Goal: Task Accomplishment & Management: Manage account settings

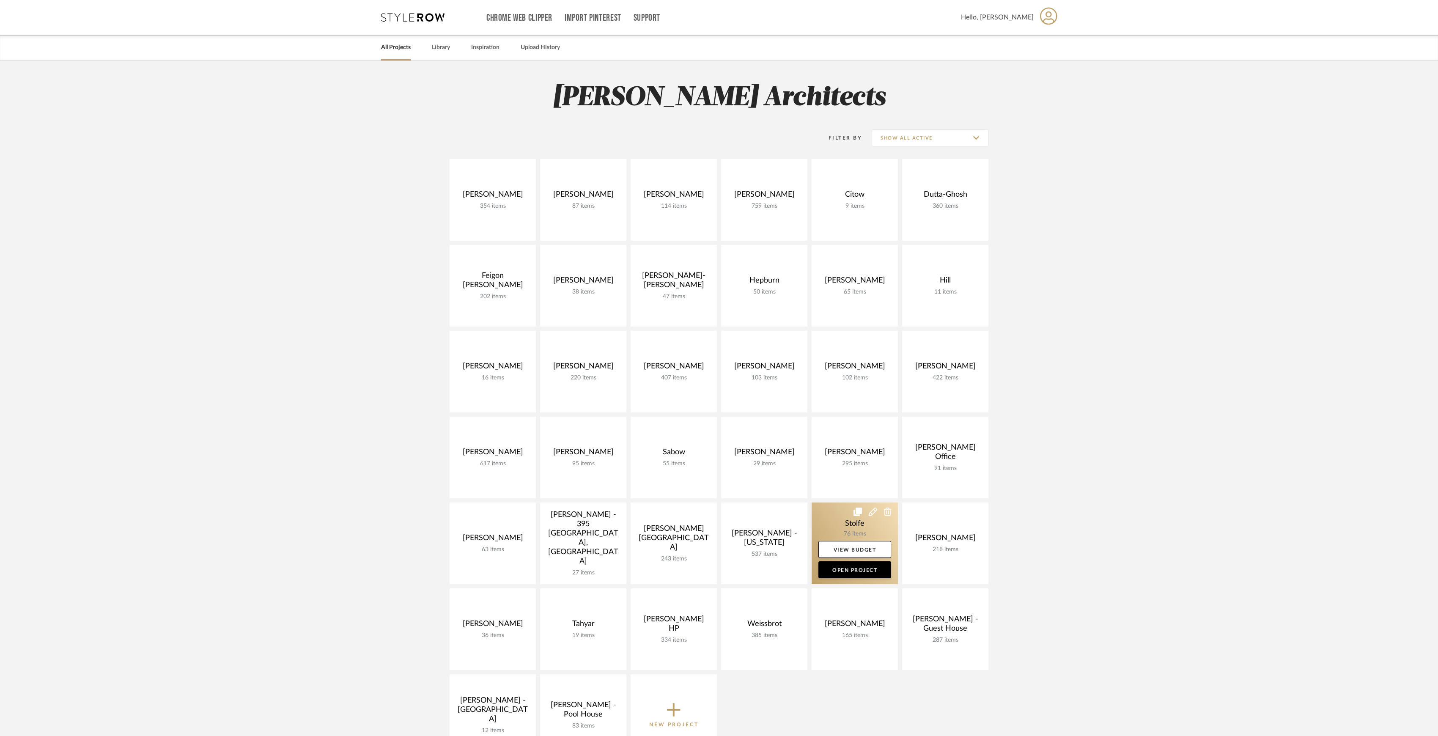
click at [860, 529] on link at bounding box center [855, 543] width 86 height 82
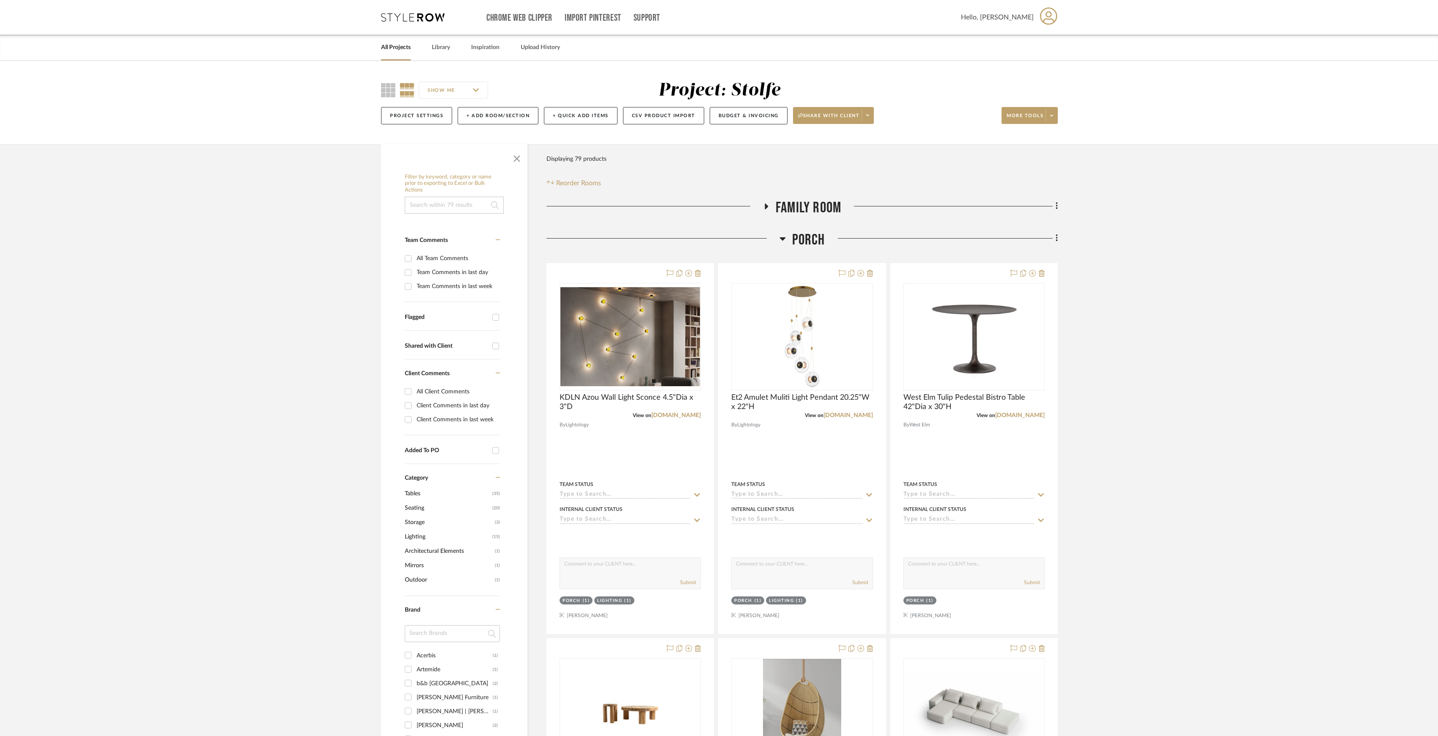
click at [809, 237] on span "Porch" at bounding box center [808, 240] width 33 height 18
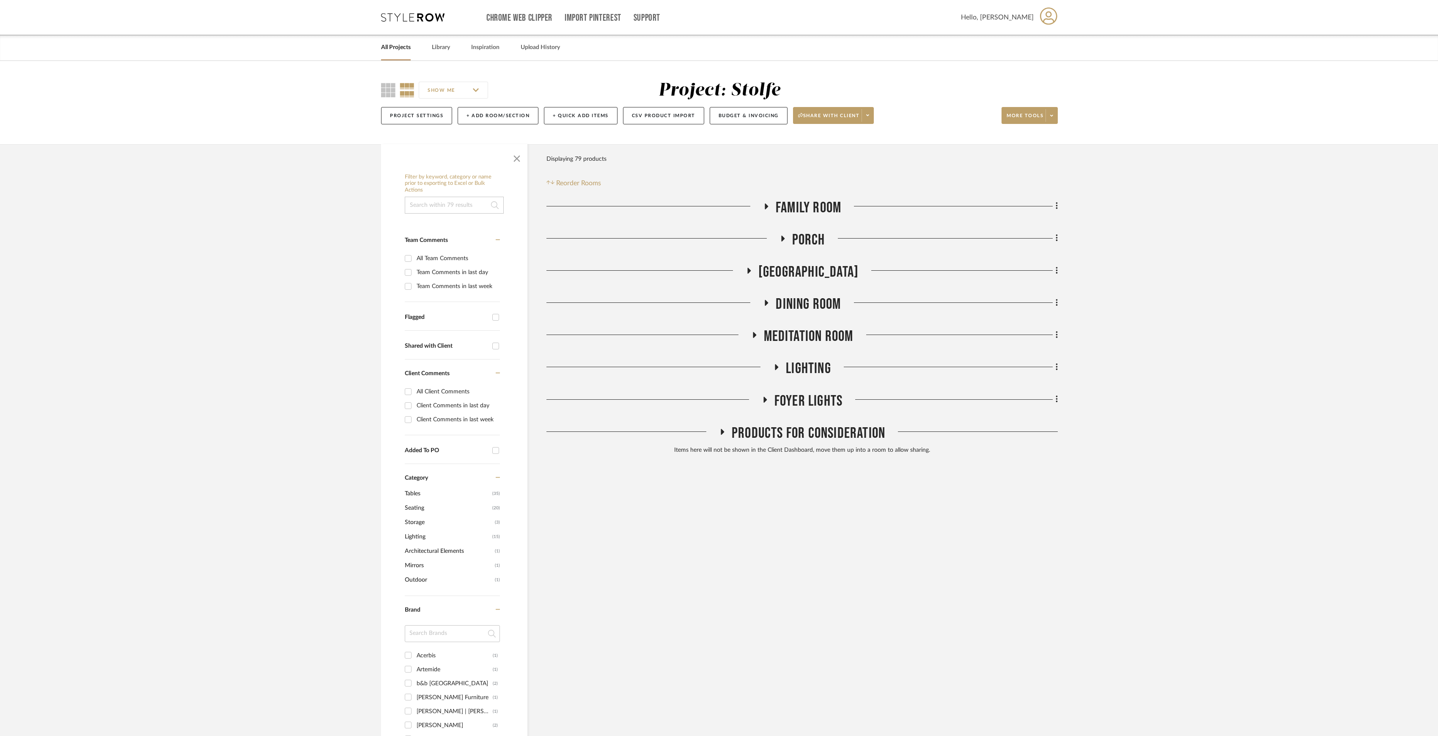
click at [395, 49] on link "All Projects" at bounding box center [396, 47] width 30 height 11
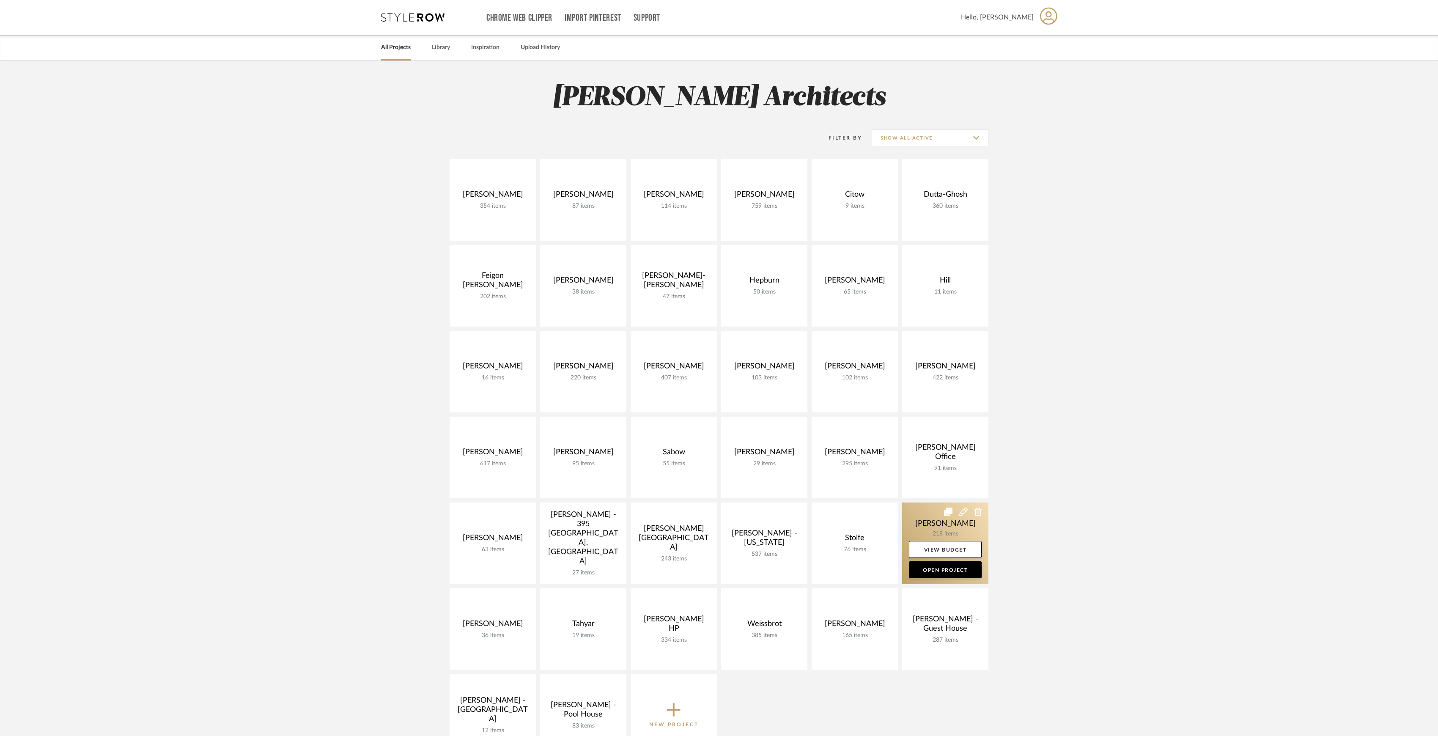
click at [936, 528] on link at bounding box center [945, 543] width 86 height 82
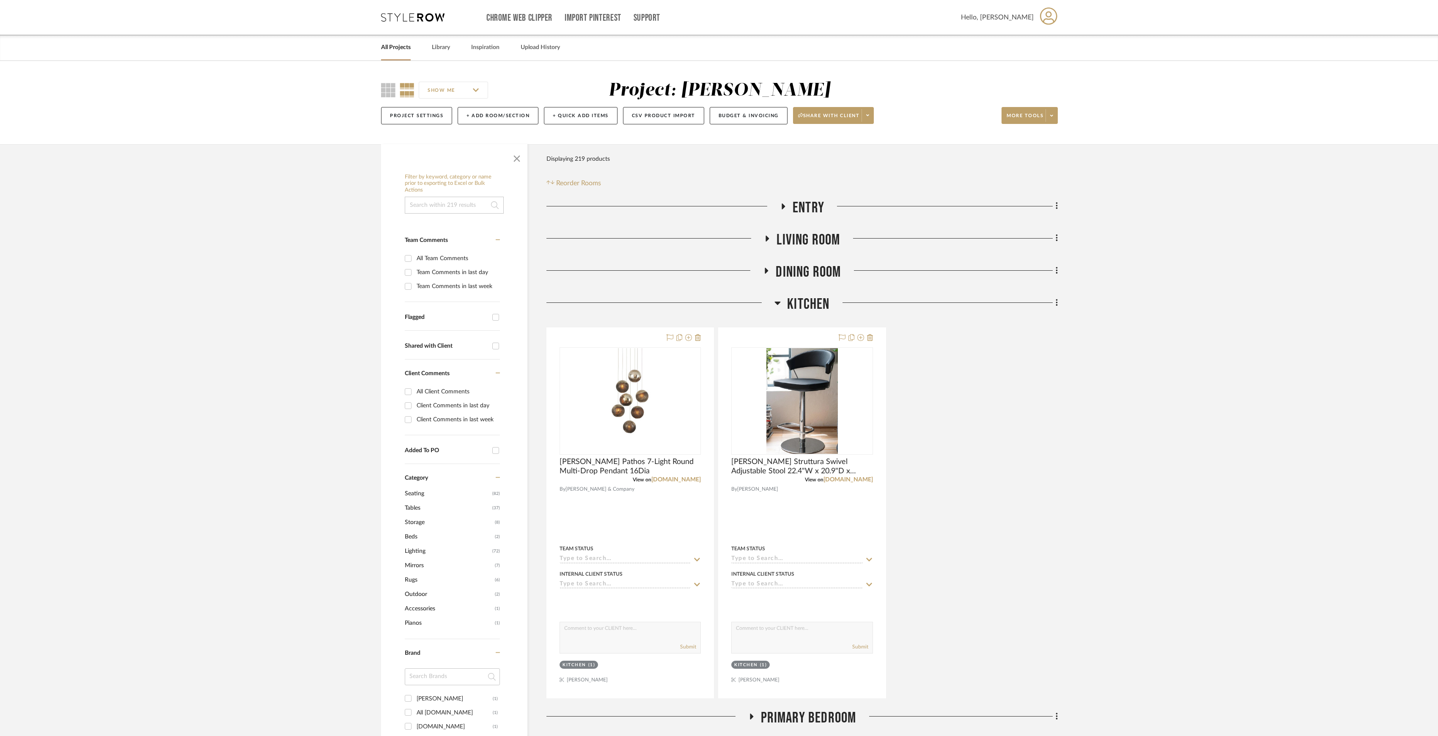
click at [789, 301] on span "Kitchen" at bounding box center [808, 304] width 42 height 18
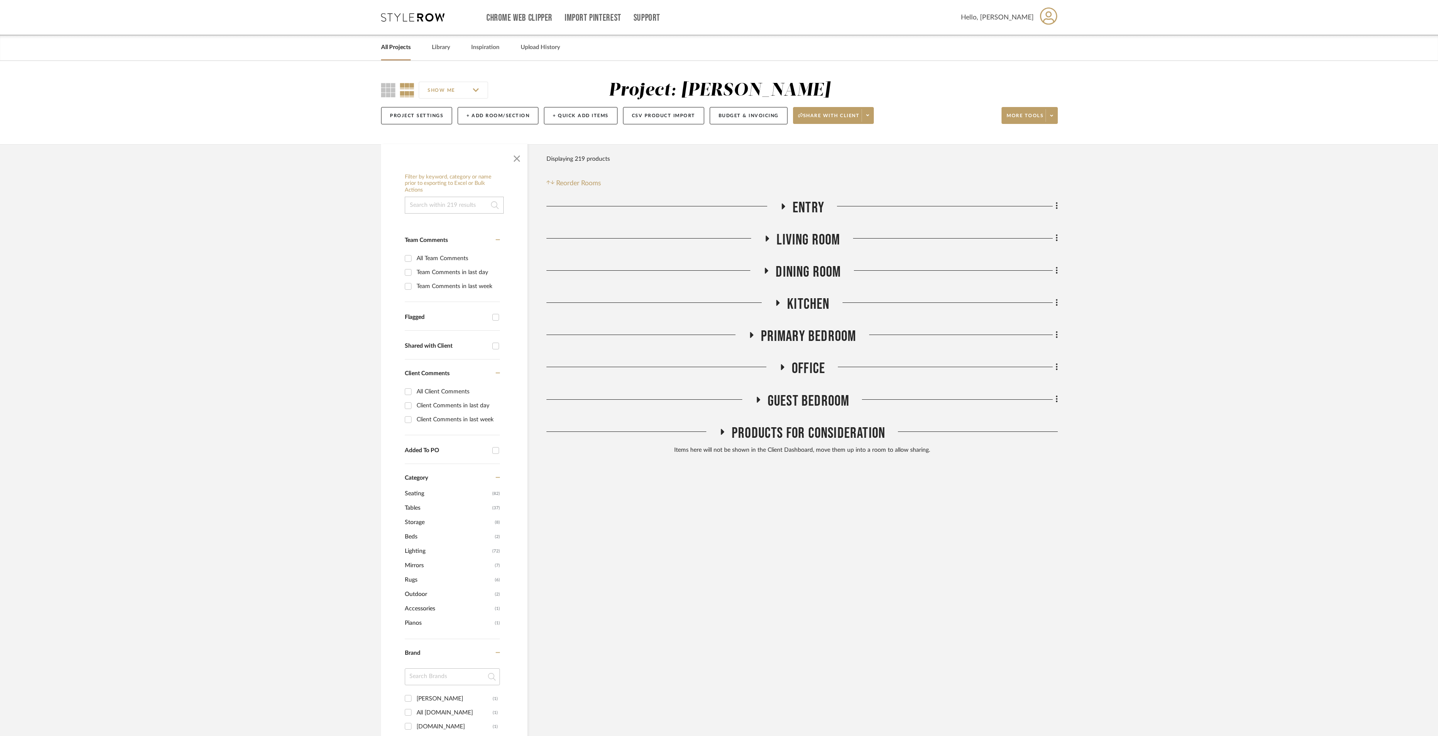
click at [800, 365] on span "Office" at bounding box center [808, 368] width 33 height 18
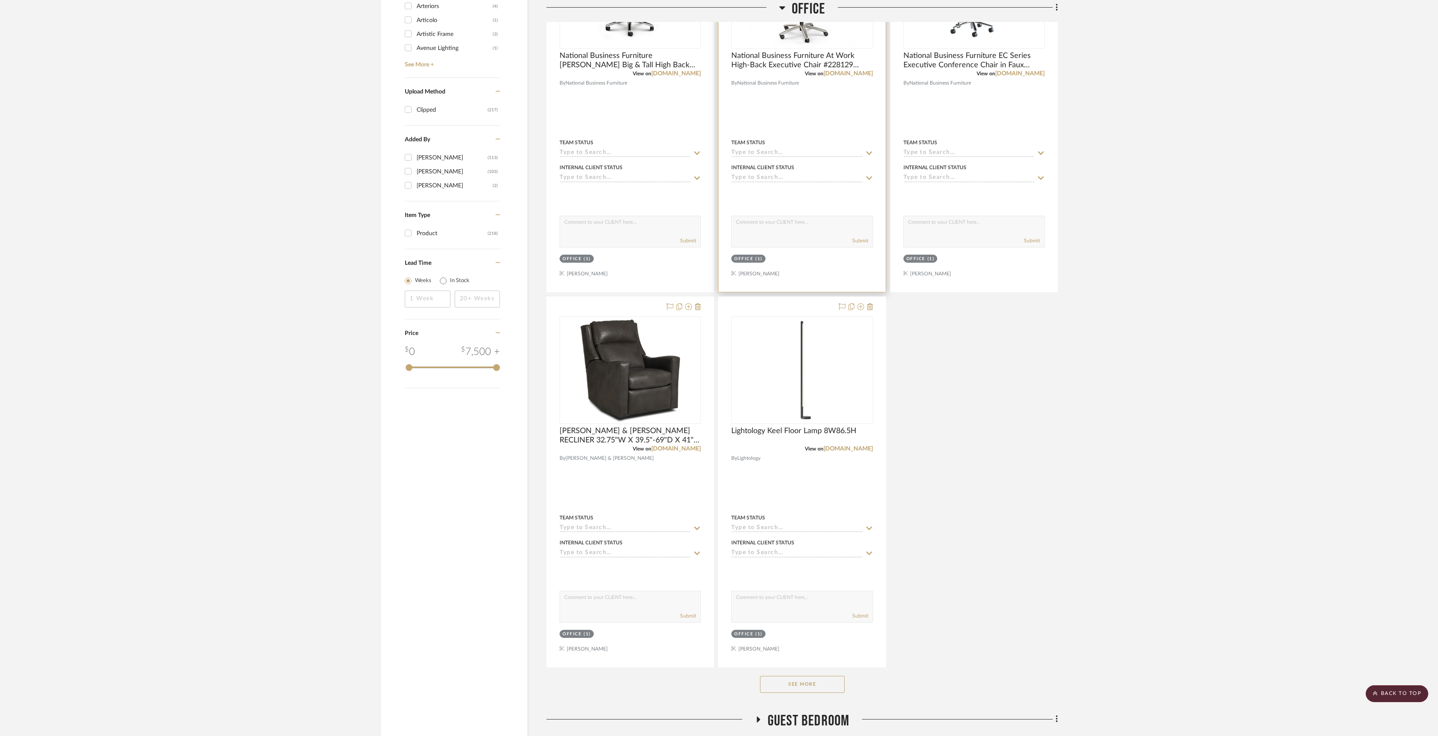
scroll to position [282, 0]
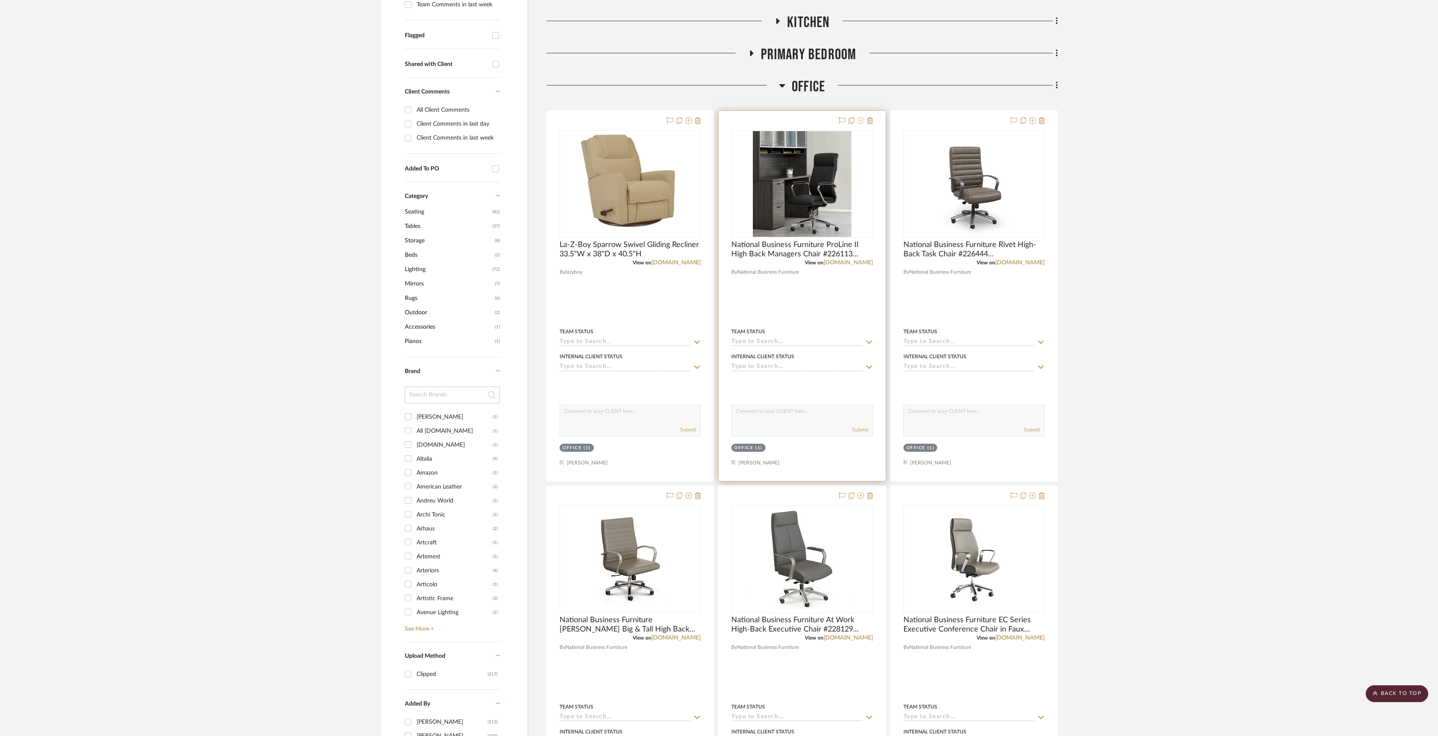
click at [860, 123] on icon at bounding box center [860, 120] width 7 height 7
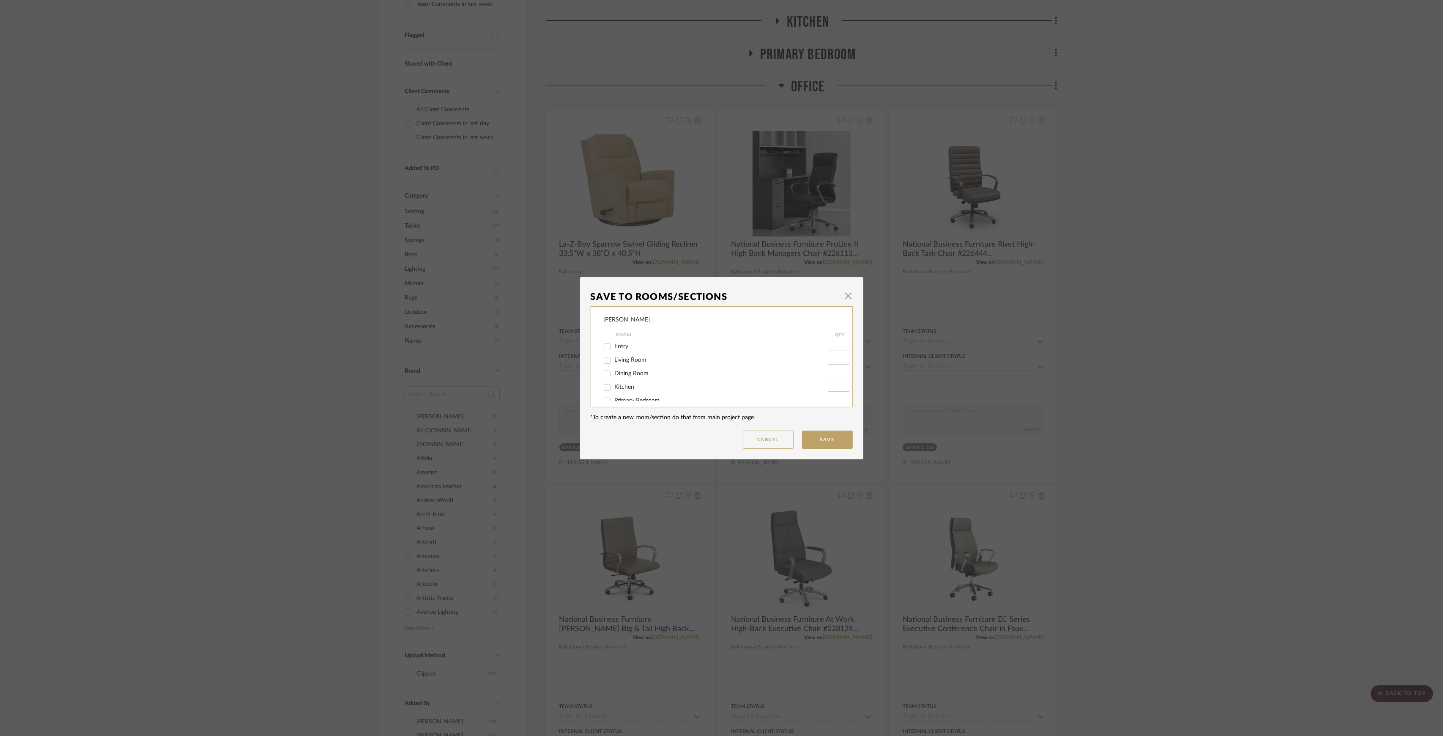
scroll to position [36, 0]
click at [620, 376] on span "Office" at bounding box center [623, 378] width 16 height 6
click at [614, 376] on input "Office" at bounding box center [608, 379] width 14 height 14
checkbox input "false"
click at [821, 432] on button "Save" at bounding box center [827, 440] width 51 height 18
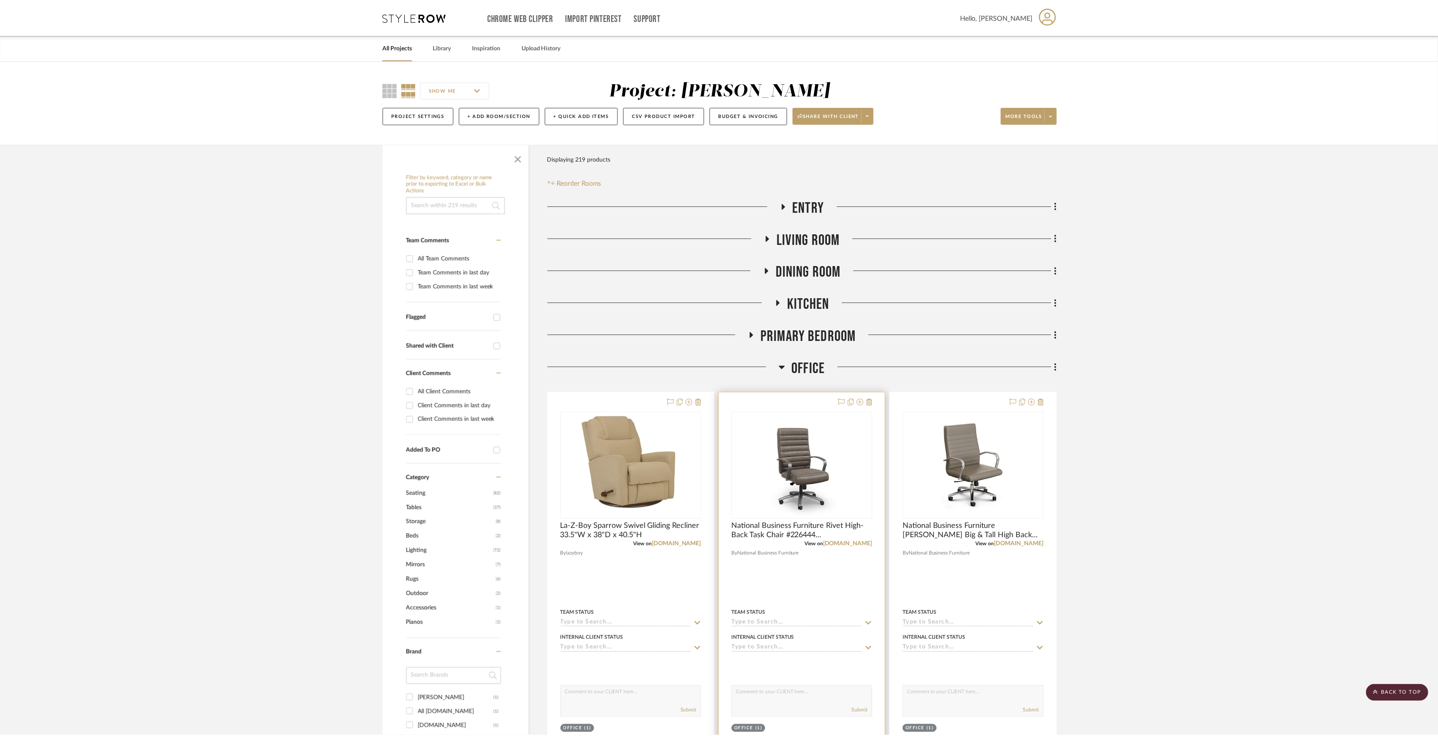
scroll to position [282, 0]
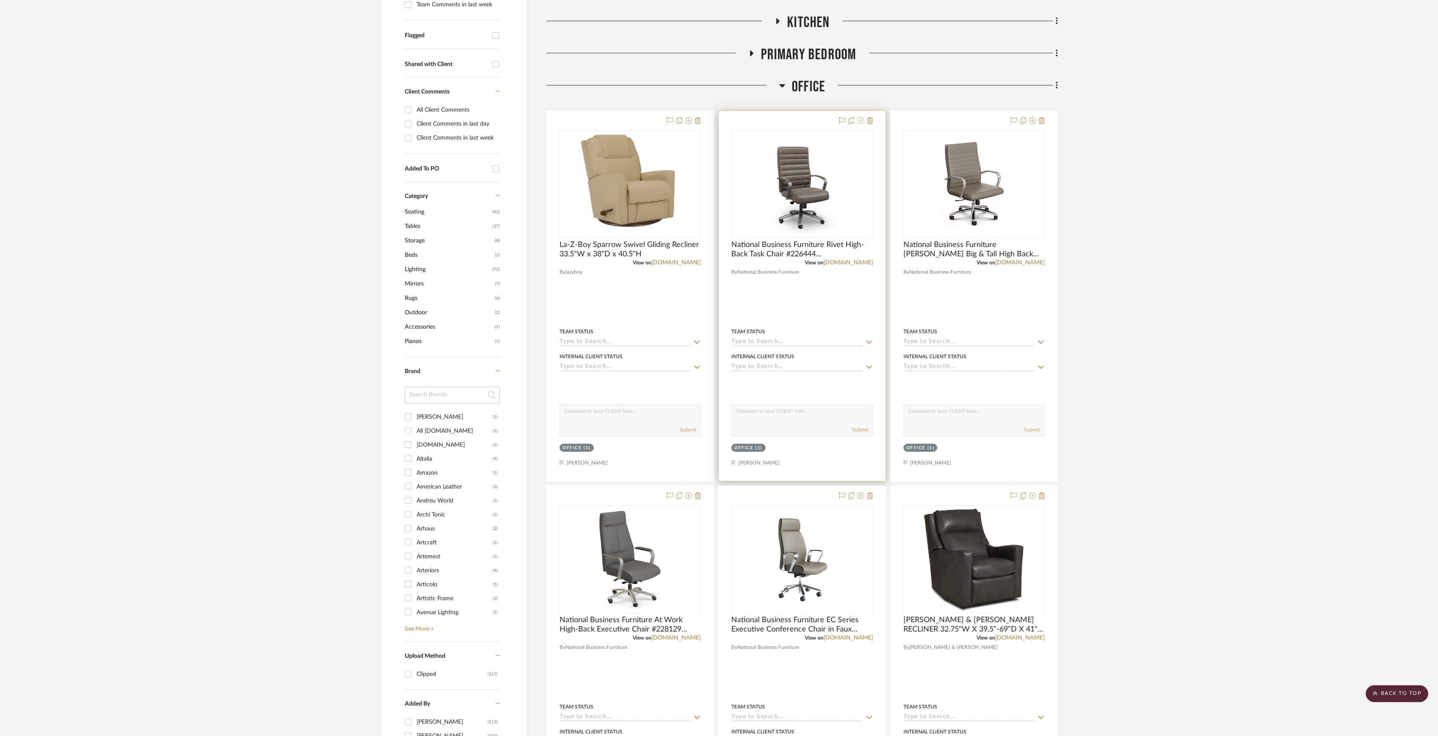
click at [858, 122] on icon at bounding box center [860, 120] width 7 height 7
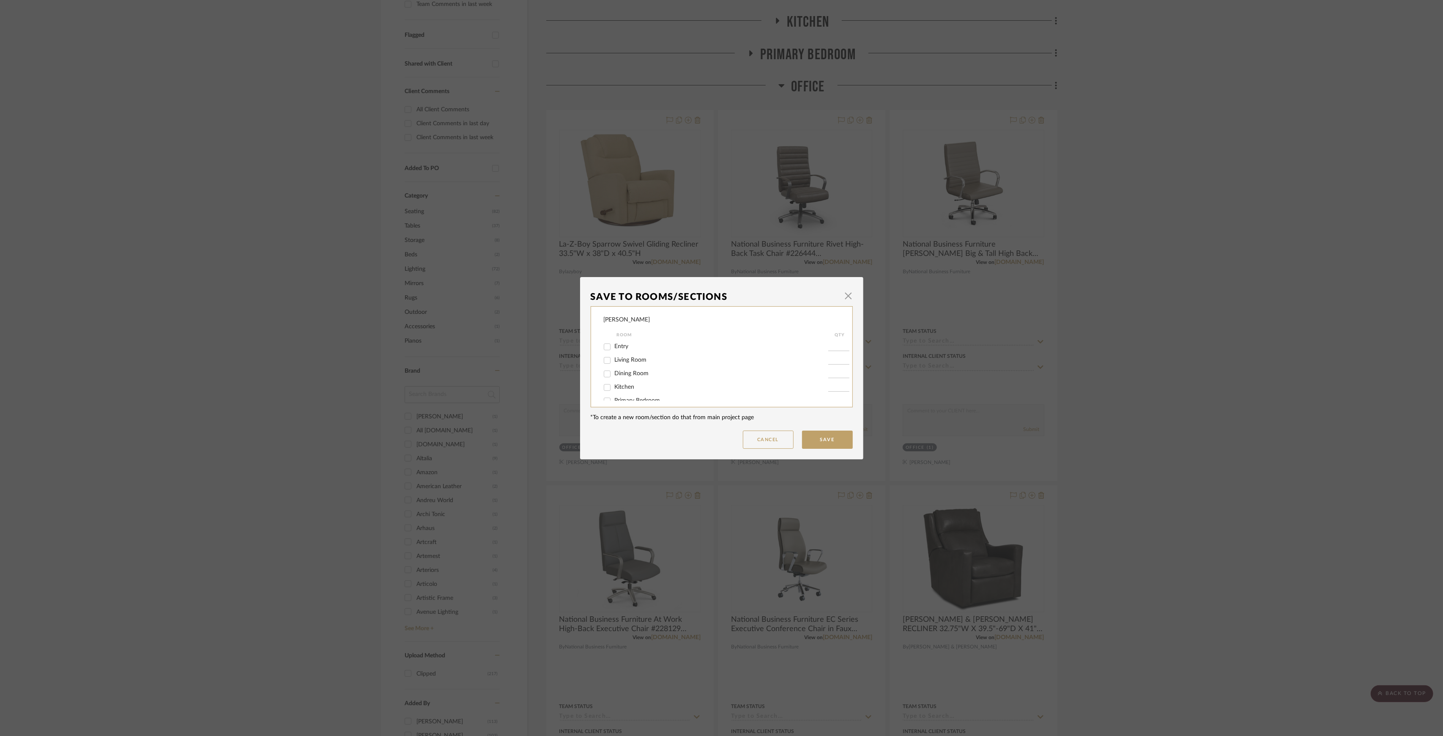
scroll to position [36, 0]
click at [621, 376] on span "Office" at bounding box center [623, 378] width 16 height 6
click at [614, 376] on input "Office" at bounding box center [608, 379] width 14 height 14
checkbox input "false"
click at [829, 432] on button "Save" at bounding box center [827, 440] width 51 height 18
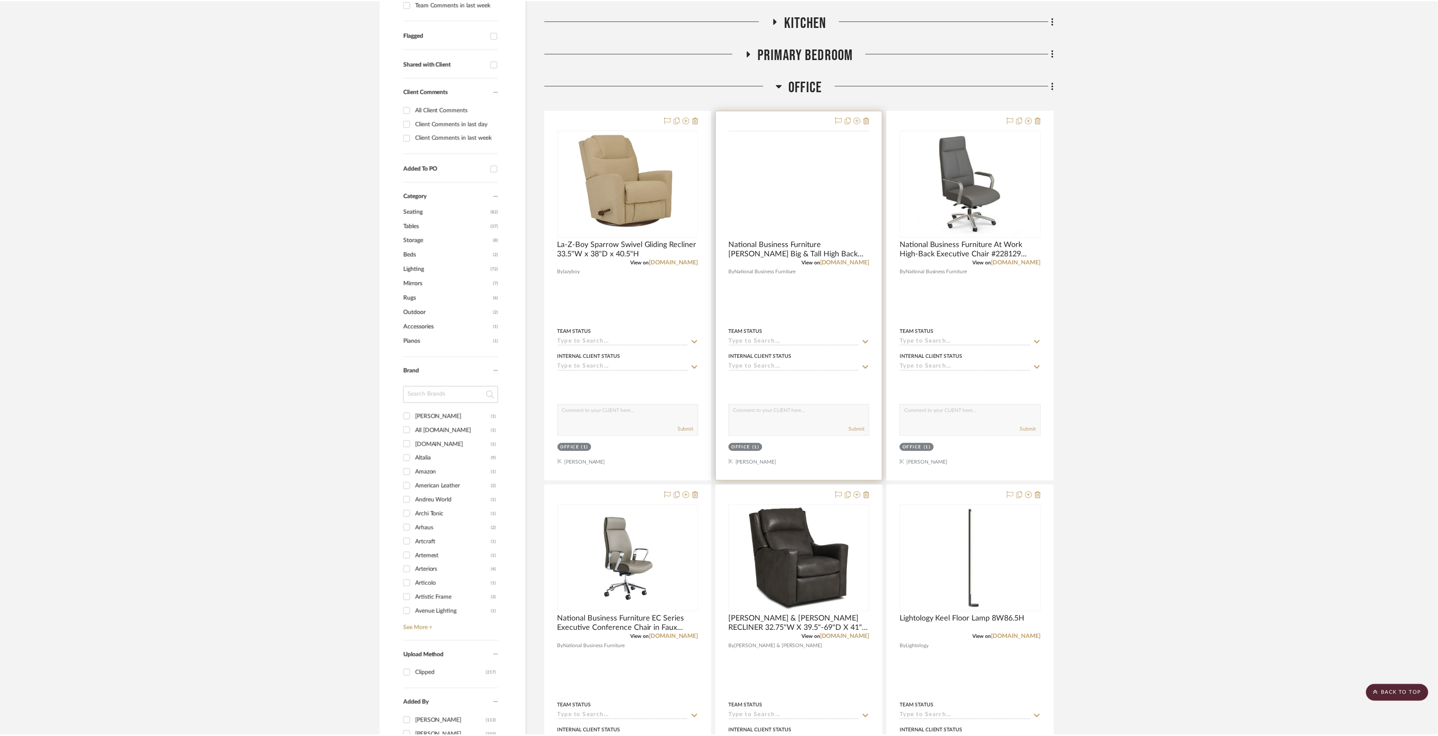
scroll to position [282, 0]
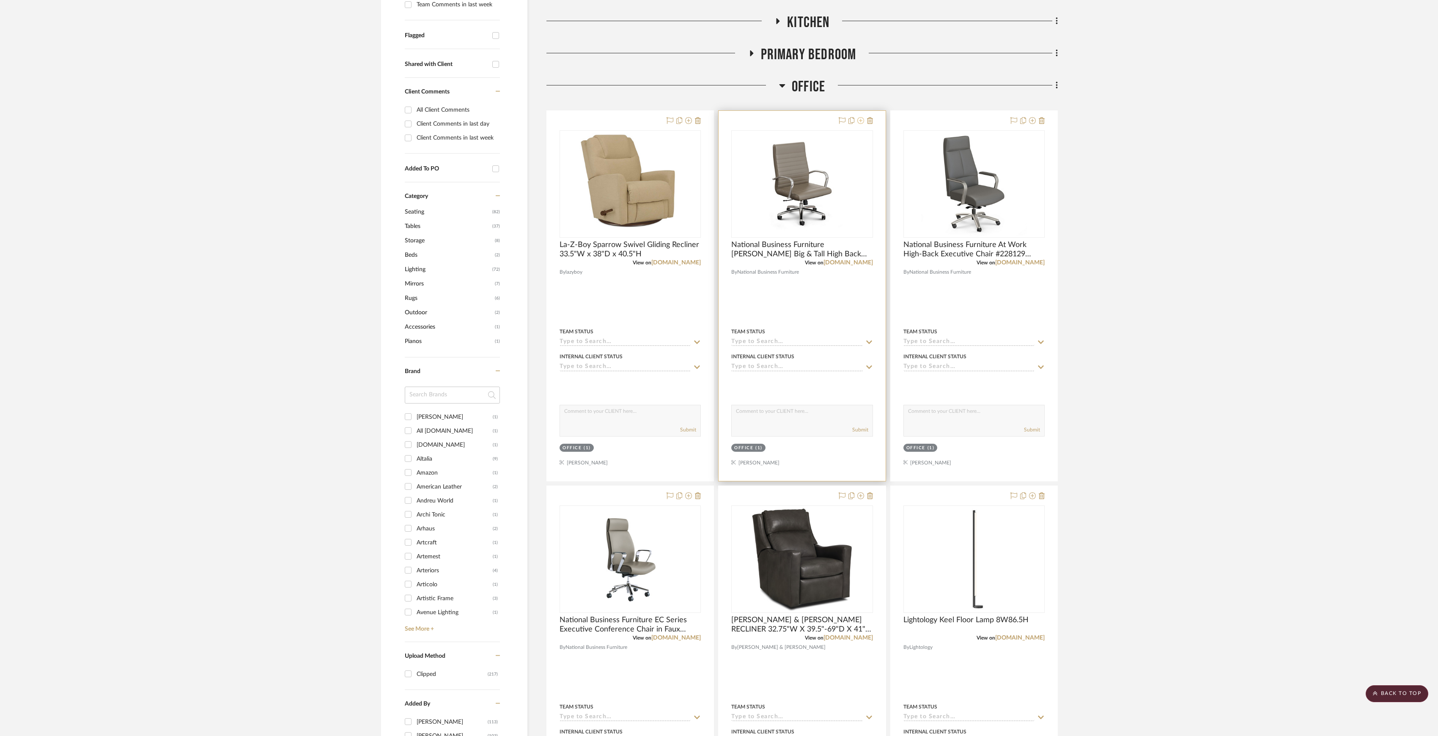
click at [861, 121] on icon at bounding box center [860, 120] width 7 height 7
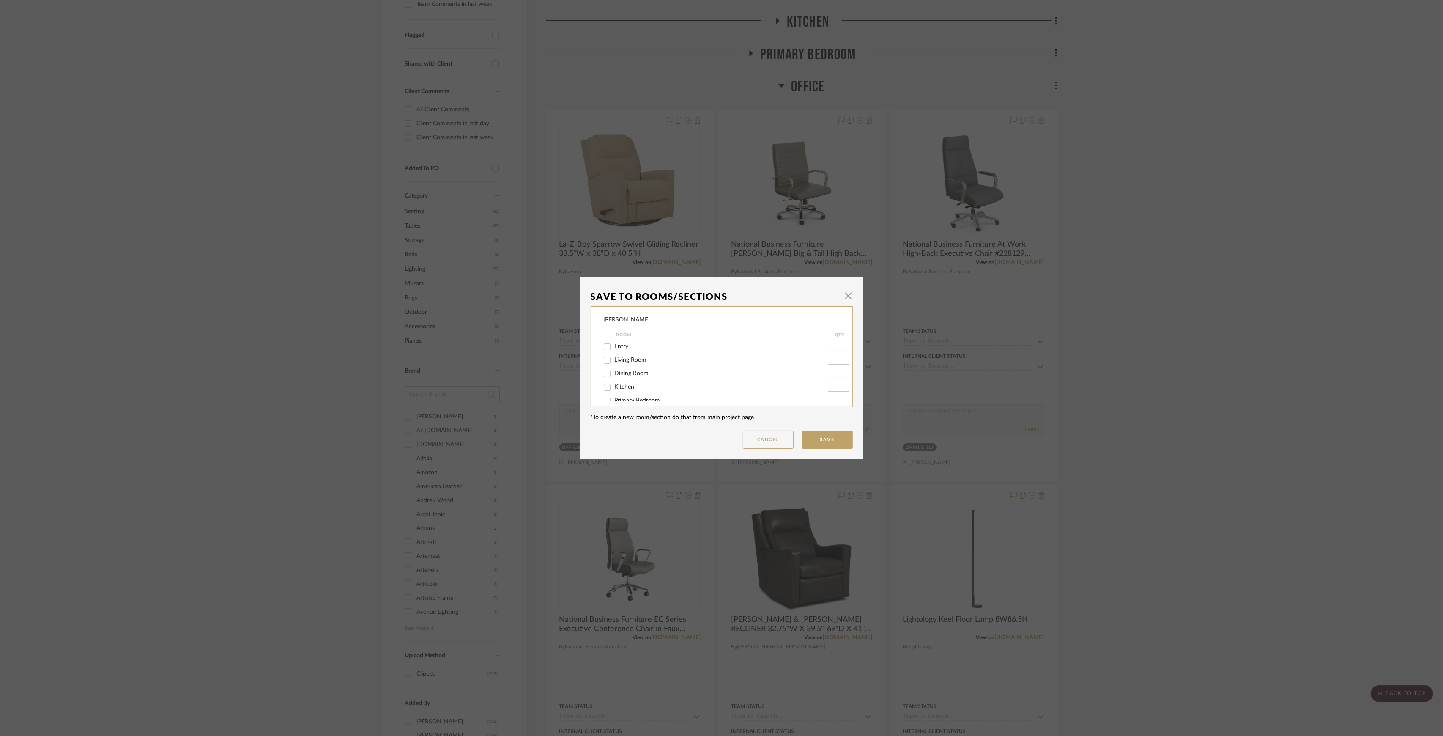
scroll to position [36, 0]
click at [617, 378] on span "Office" at bounding box center [623, 378] width 16 height 6
click at [614, 378] on input "Office" at bounding box center [608, 379] width 14 height 14
checkbox input "false"
click at [822, 445] on button "Save" at bounding box center [827, 440] width 51 height 18
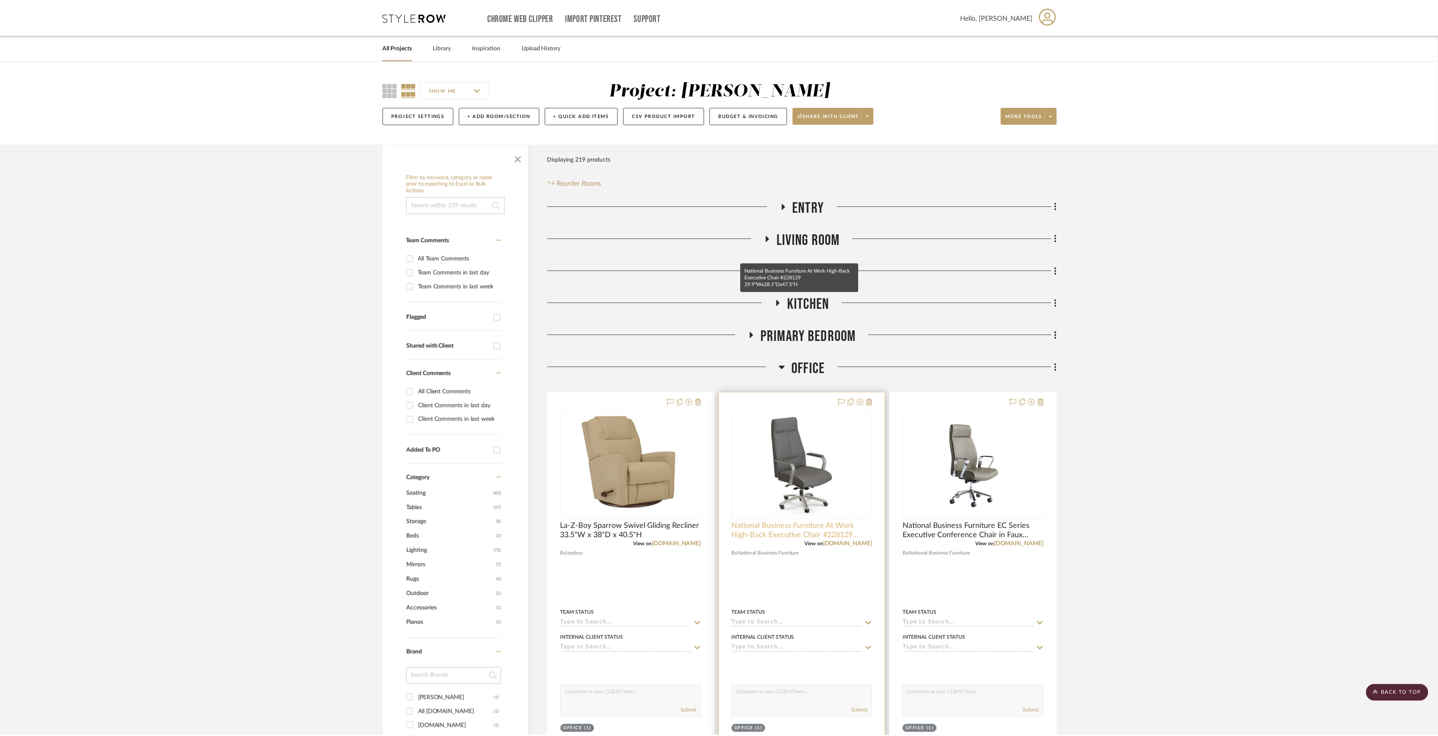
scroll to position [282, 0]
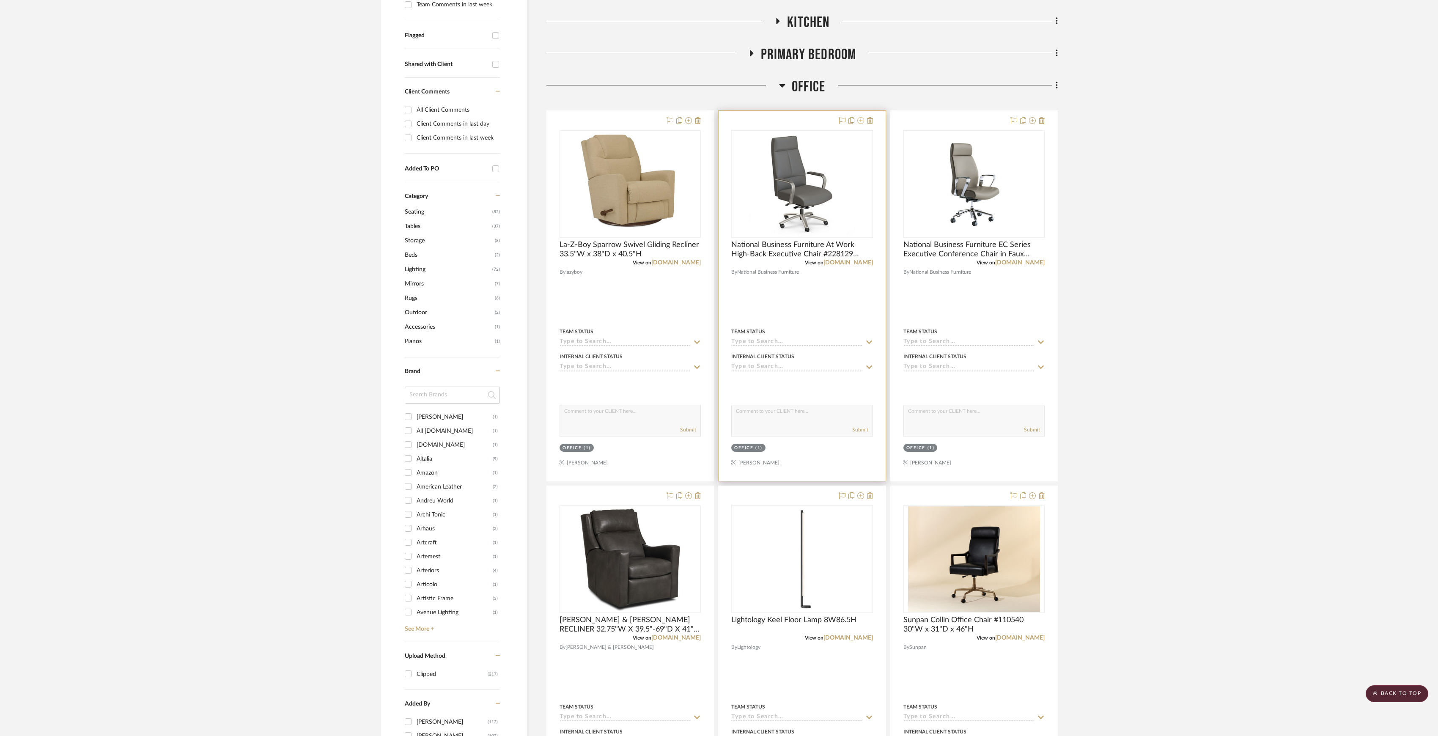
click at [860, 120] on icon at bounding box center [860, 120] width 7 height 7
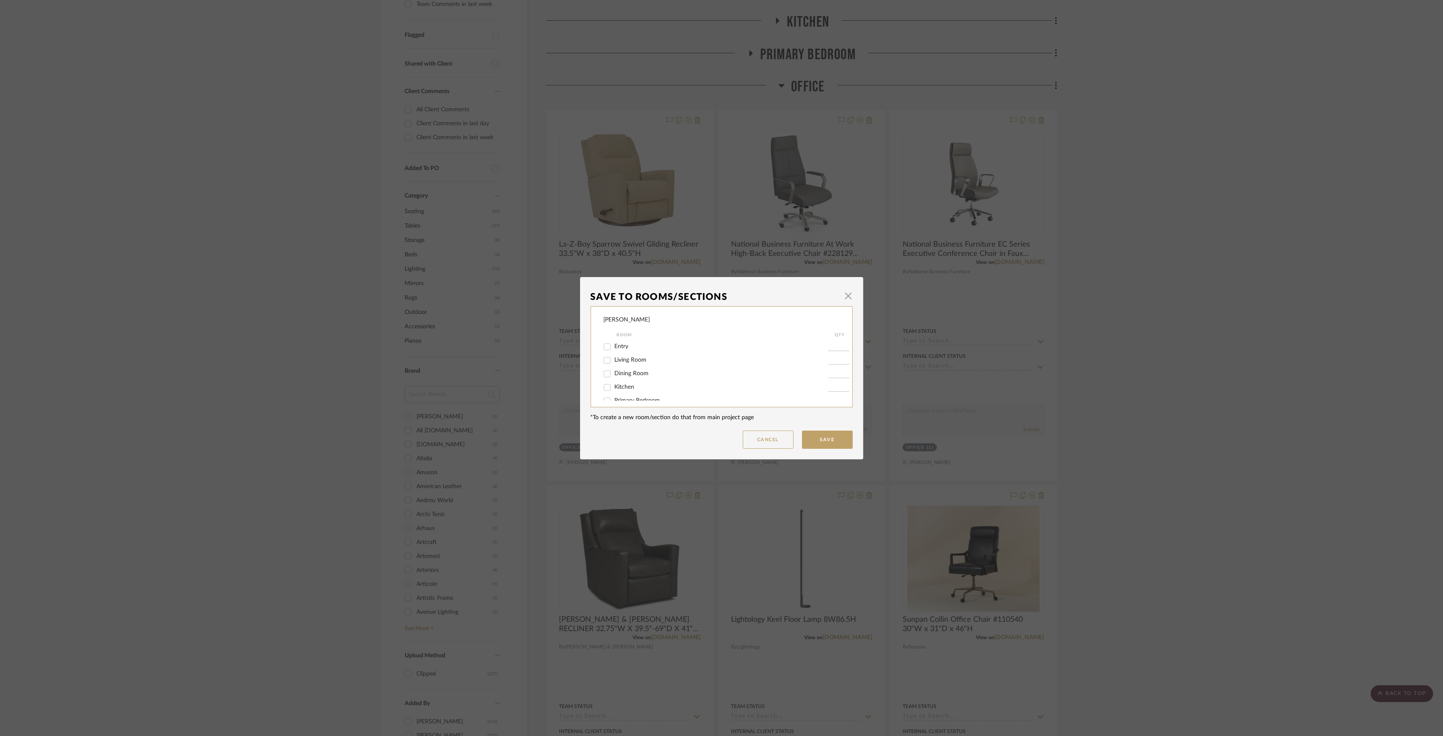
scroll to position [36, 0]
click at [627, 374] on div "Office" at bounding box center [716, 379] width 225 height 14
click at [621, 378] on span "Office" at bounding box center [623, 378] width 16 height 6
click at [614, 378] on input "Office" at bounding box center [608, 379] width 14 height 14
checkbox input "false"
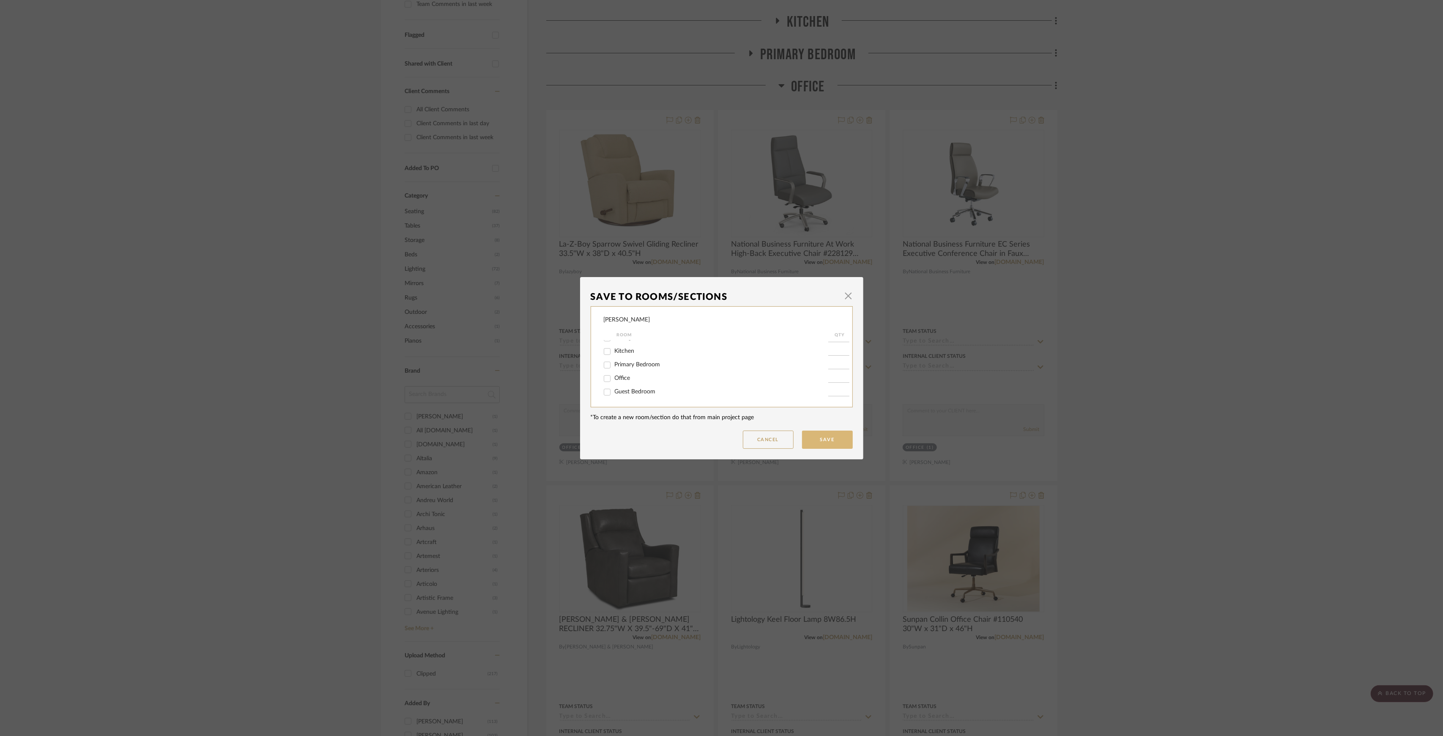
click at [834, 444] on button "Save" at bounding box center [827, 440] width 51 height 18
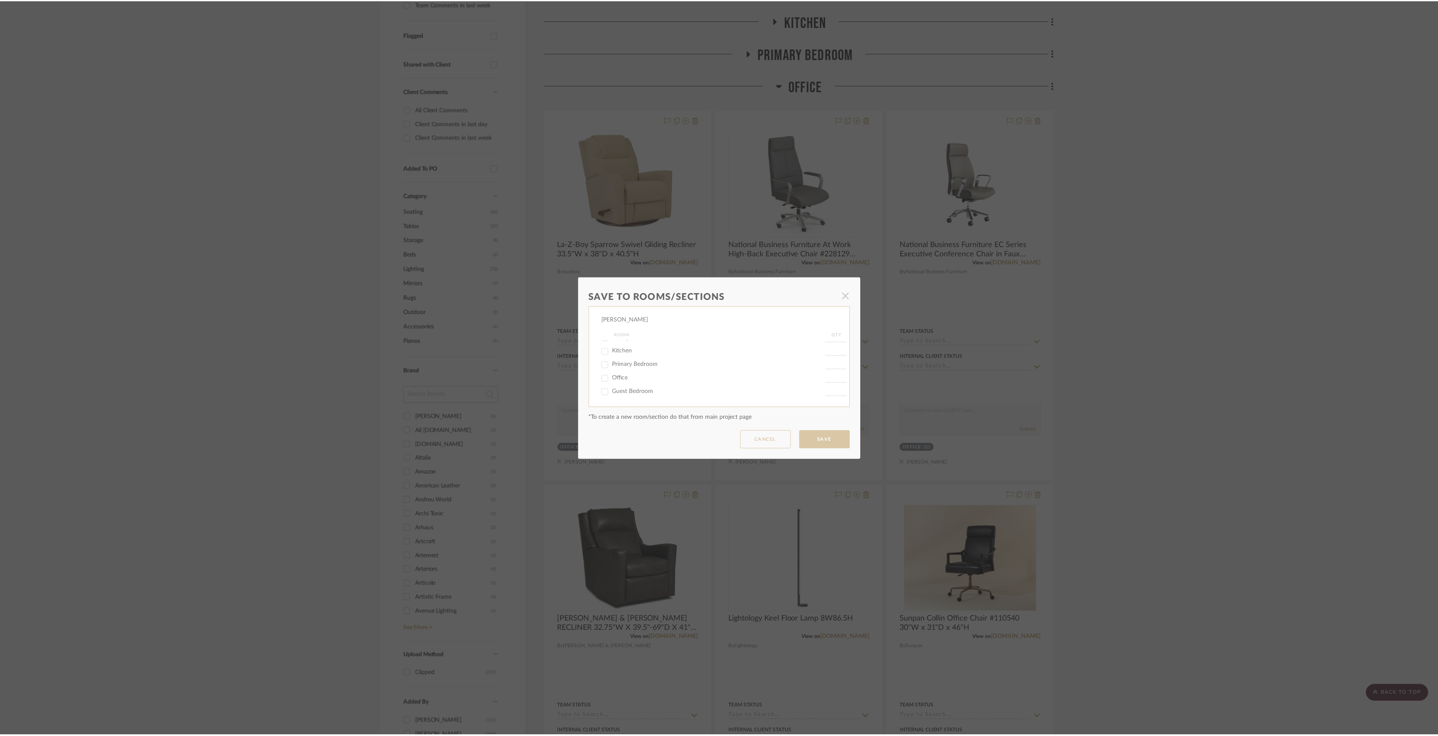
scroll to position [282, 0]
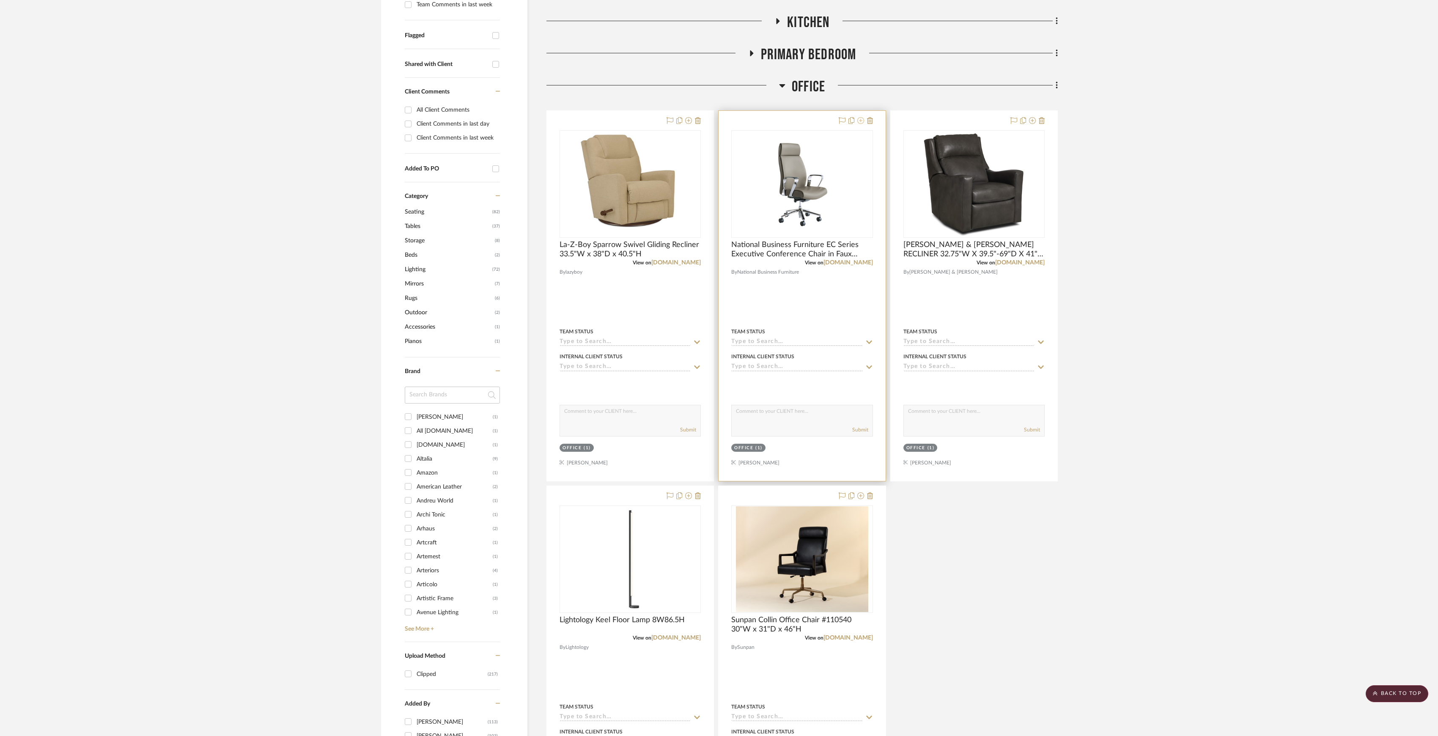
click at [861, 122] on icon at bounding box center [860, 120] width 7 height 7
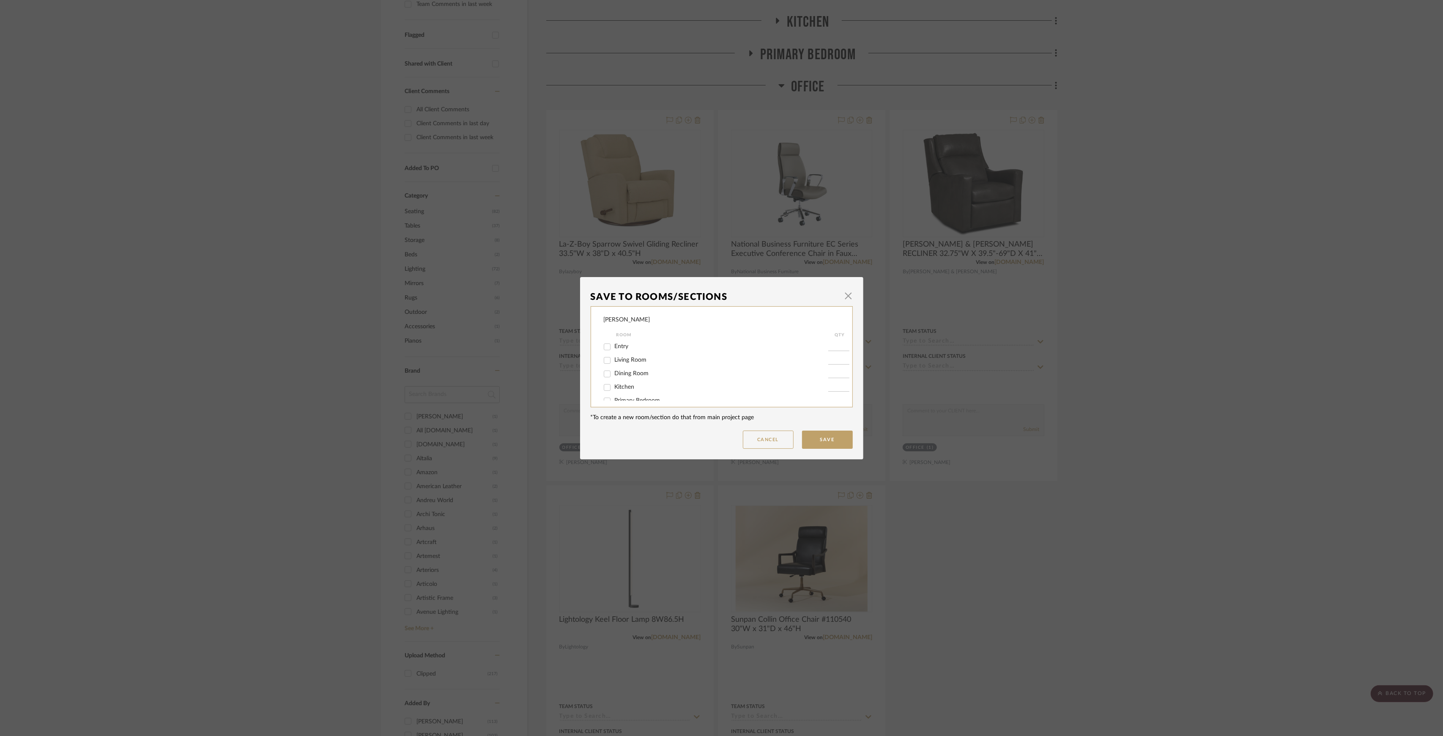
scroll to position [36, 0]
click at [621, 379] on span "Office" at bounding box center [623, 378] width 16 height 6
click at [614, 379] on input "Office" at bounding box center [608, 379] width 14 height 14
checkbox input "false"
click at [834, 436] on button "Save" at bounding box center [827, 440] width 51 height 18
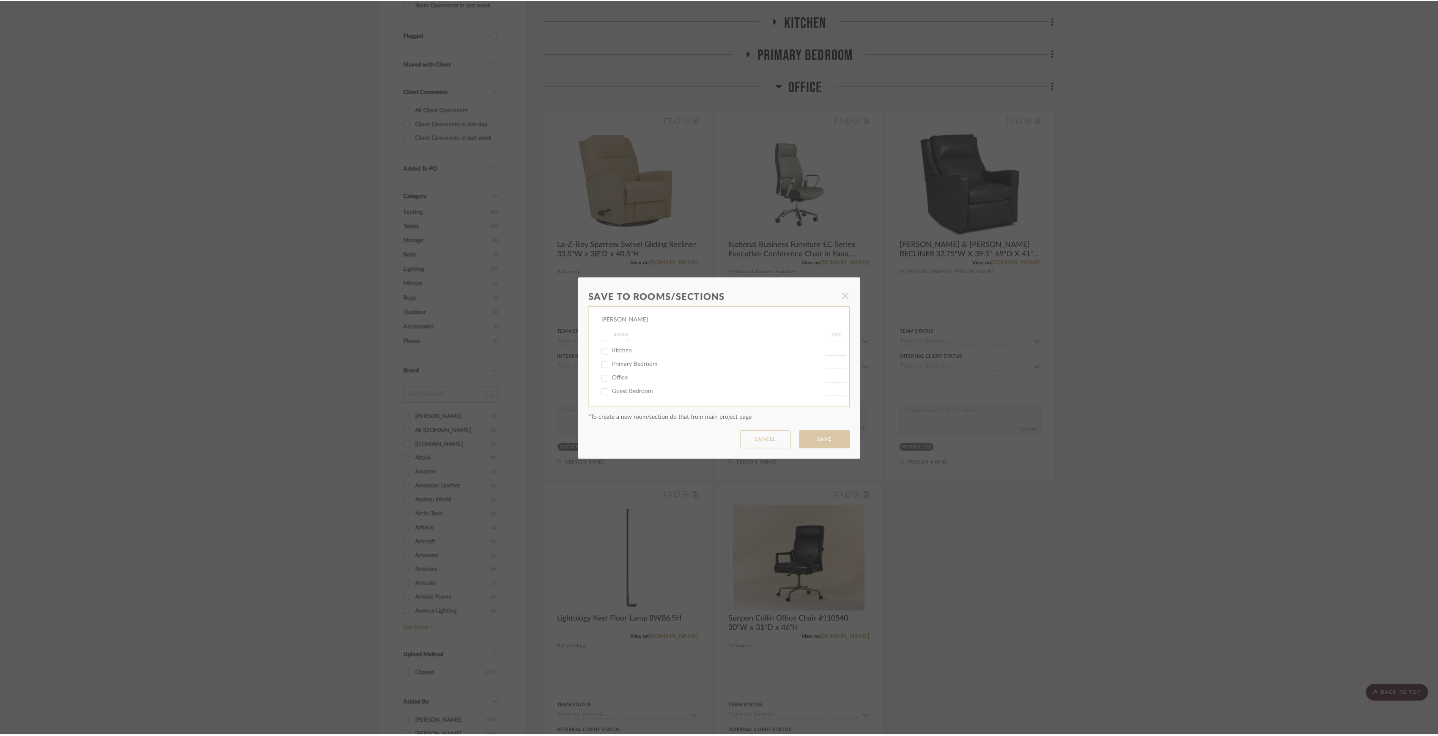
scroll to position [282, 0]
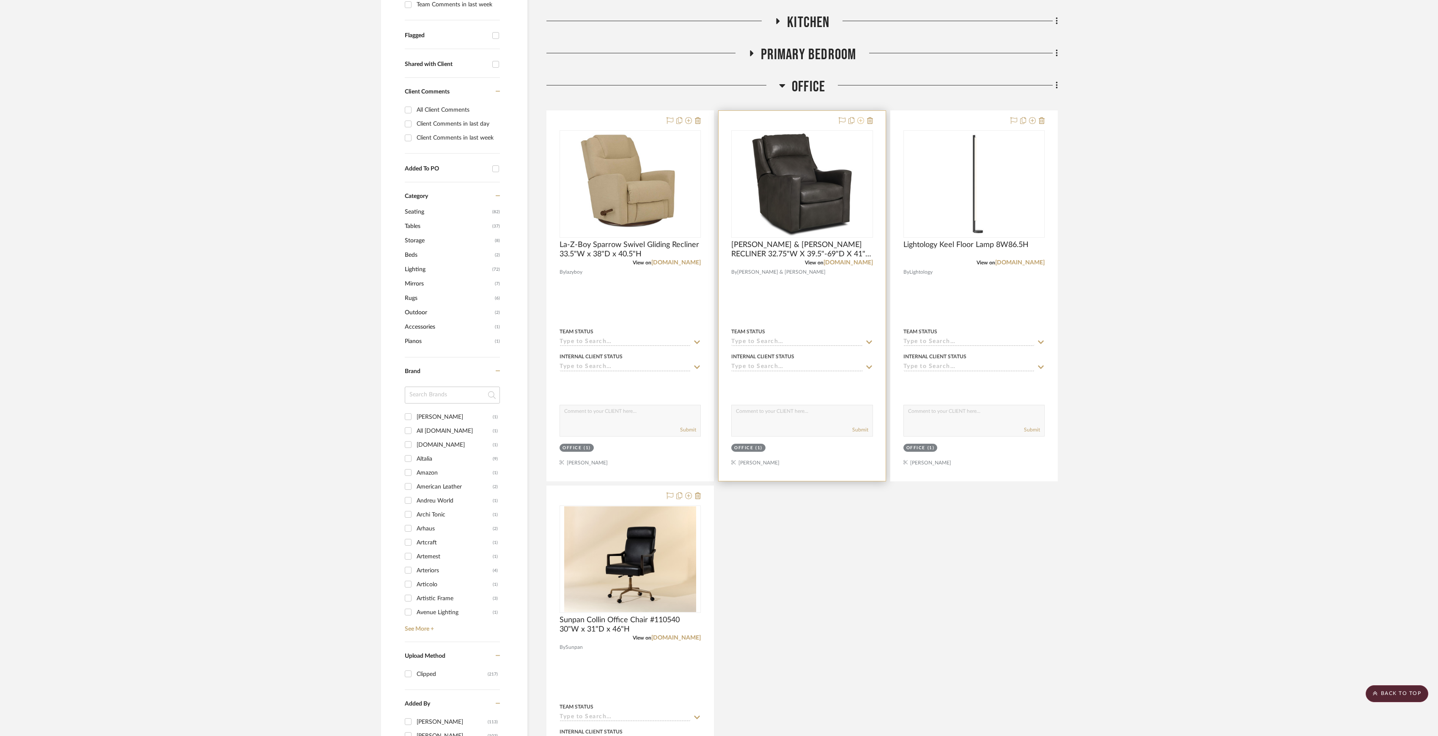
click at [858, 123] on icon at bounding box center [860, 120] width 7 height 7
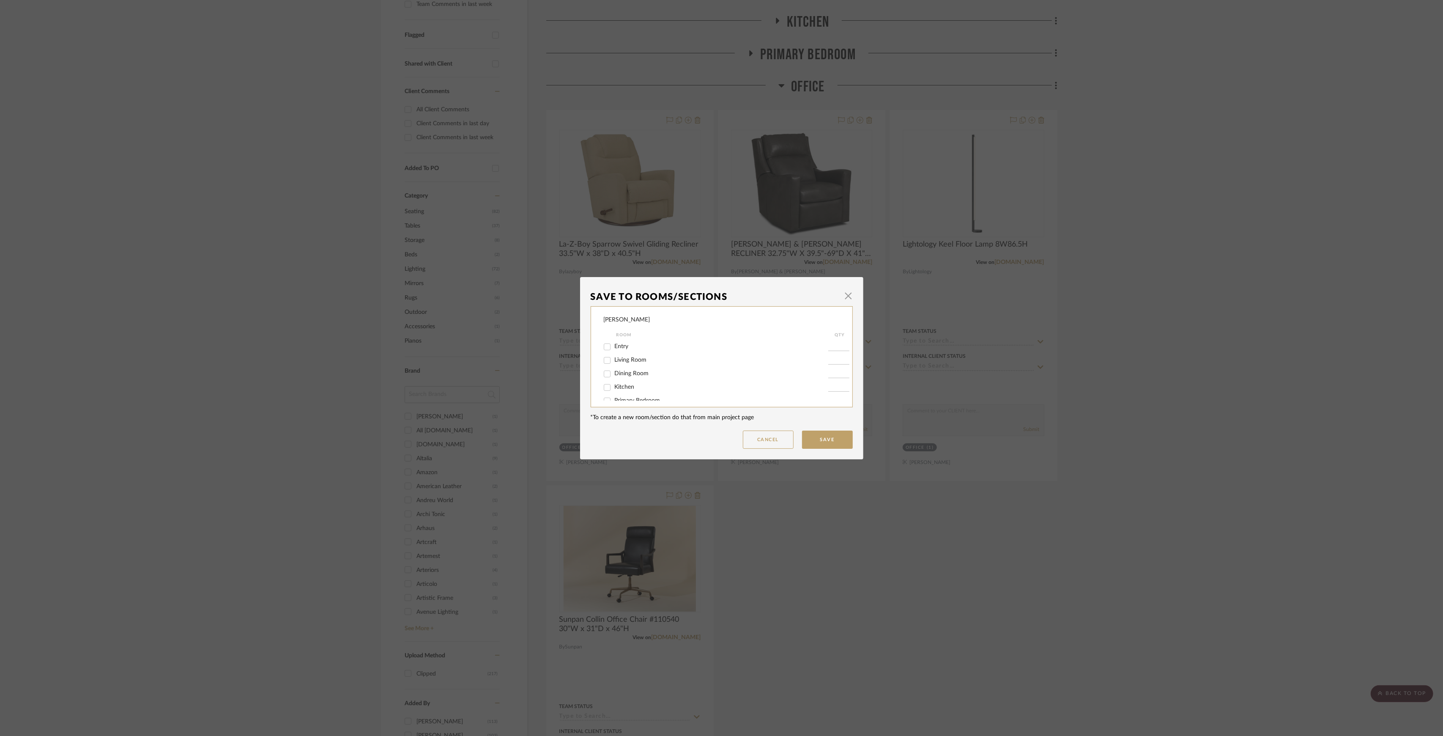
scroll to position [36, 0]
click at [620, 376] on span "Office" at bounding box center [623, 378] width 16 height 6
click at [614, 376] on input "Office" at bounding box center [608, 379] width 14 height 14
checkbox input "false"
click at [833, 439] on button "Save" at bounding box center [827, 440] width 51 height 18
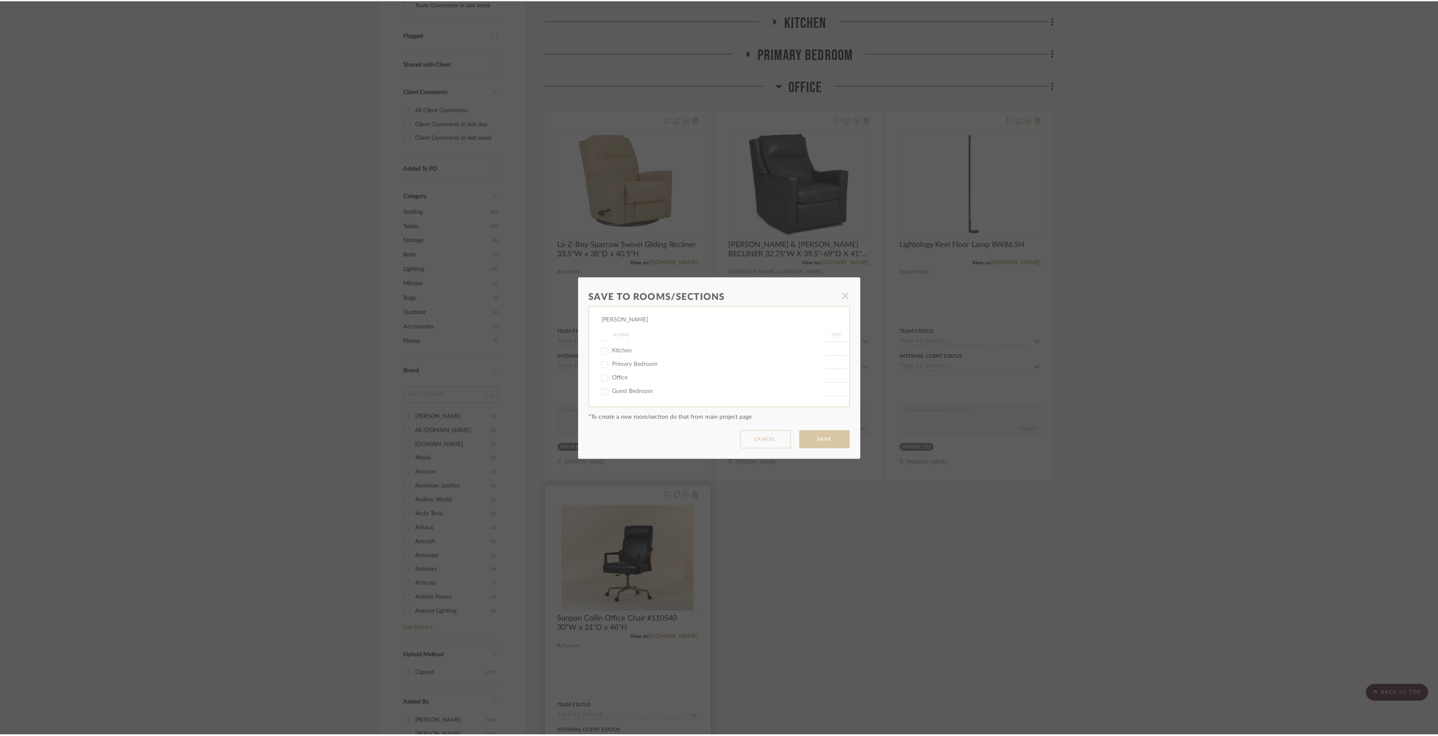
scroll to position [282, 0]
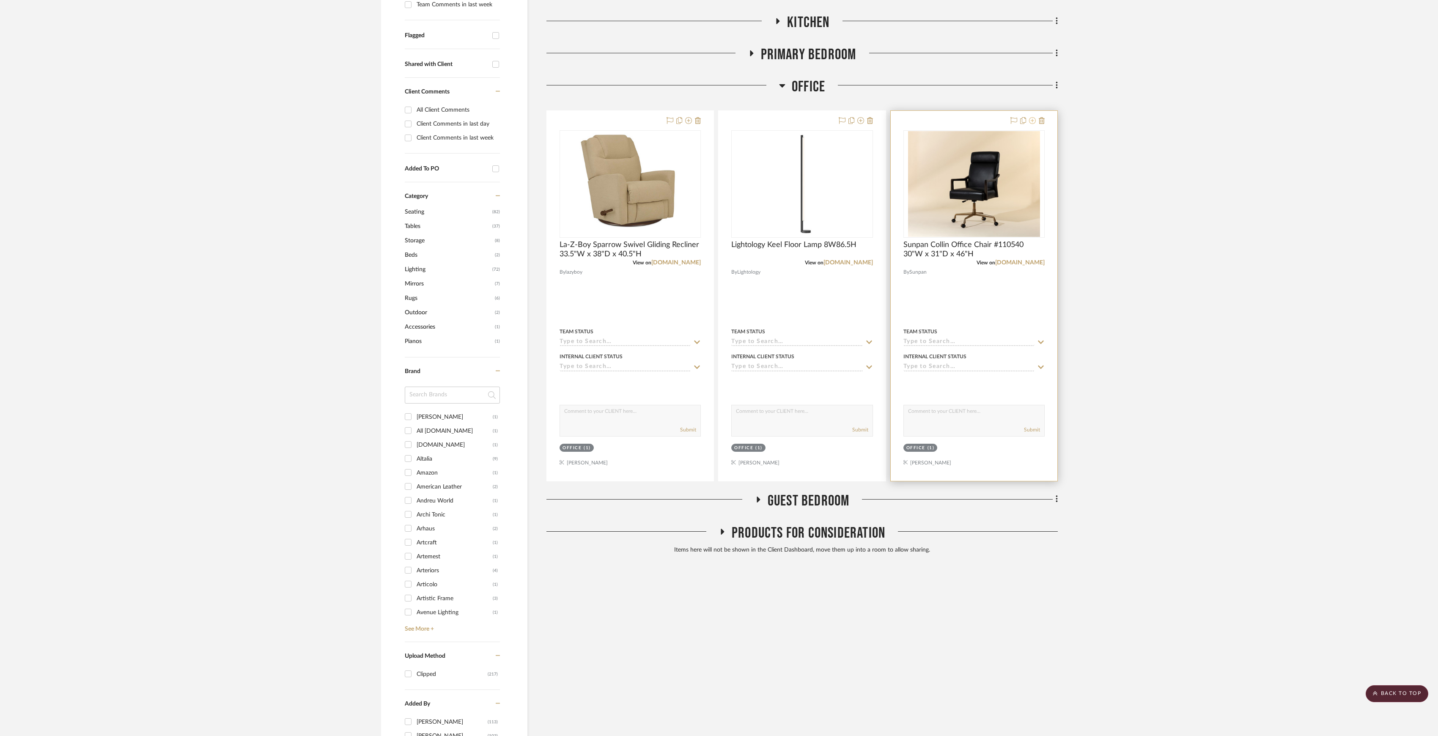
click at [1031, 122] on icon at bounding box center [1032, 120] width 7 height 7
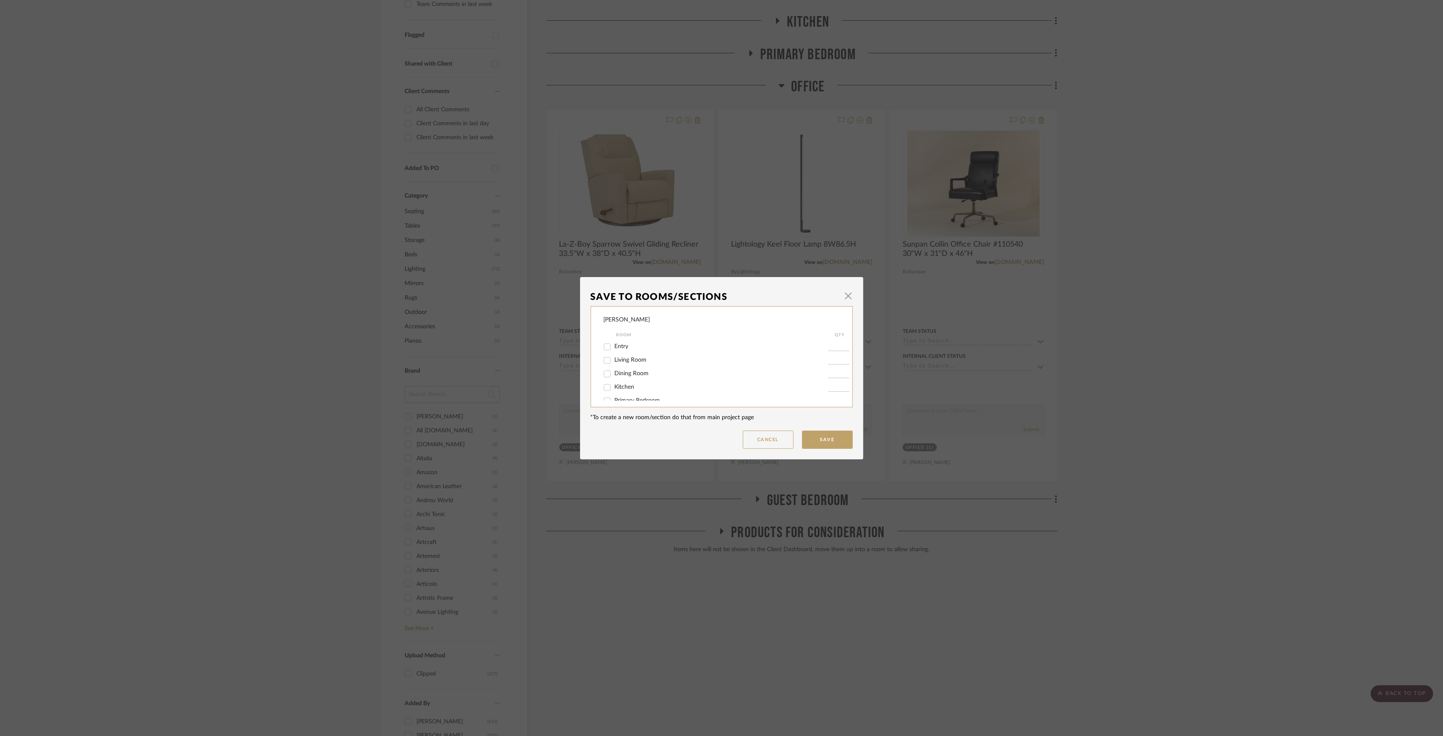
scroll to position [36, 0]
click at [620, 376] on span "Office" at bounding box center [623, 378] width 16 height 6
click at [614, 376] on input "Office" at bounding box center [608, 379] width 14 height 14
checkbox input "false"
click at [833, 435] on button "Save" at bounding box center [827, 440] width 51 height 18
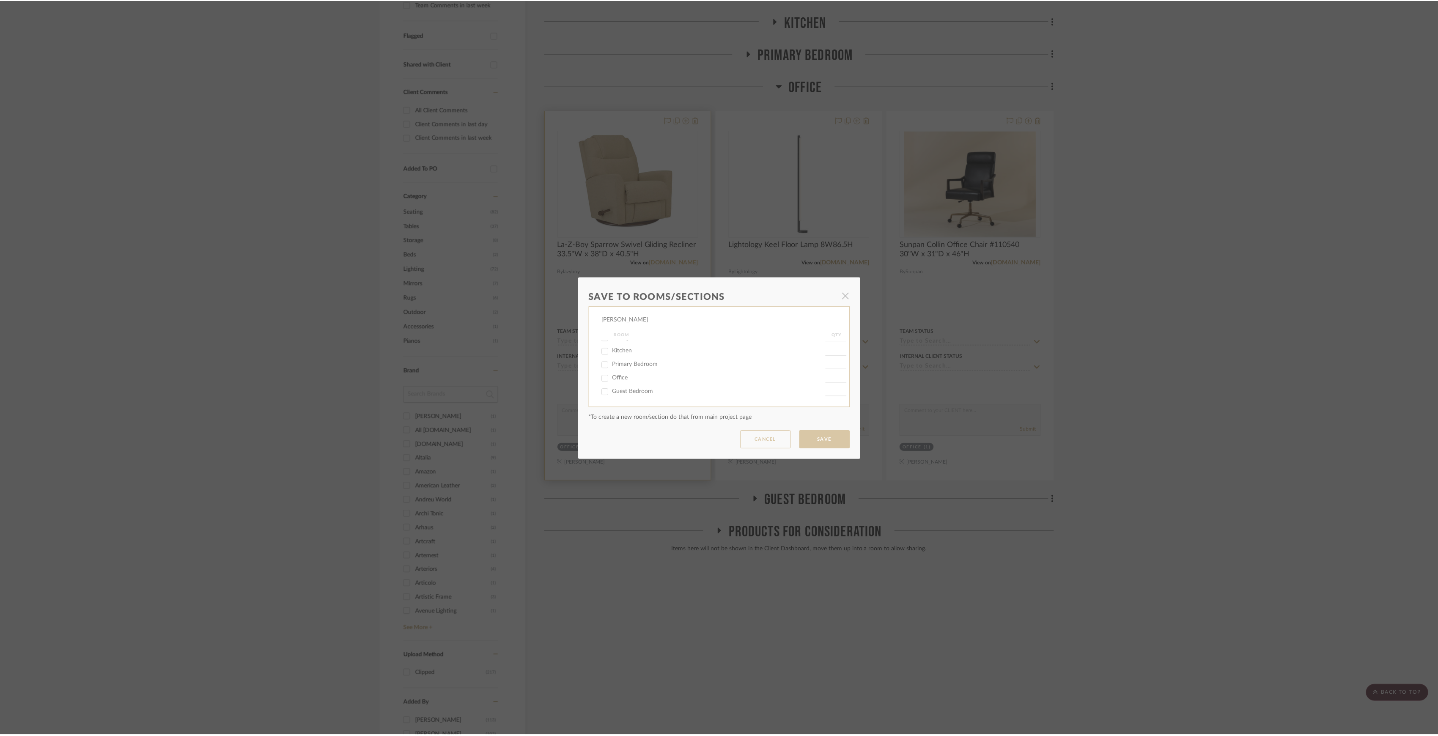
scroll to position [282, 0]
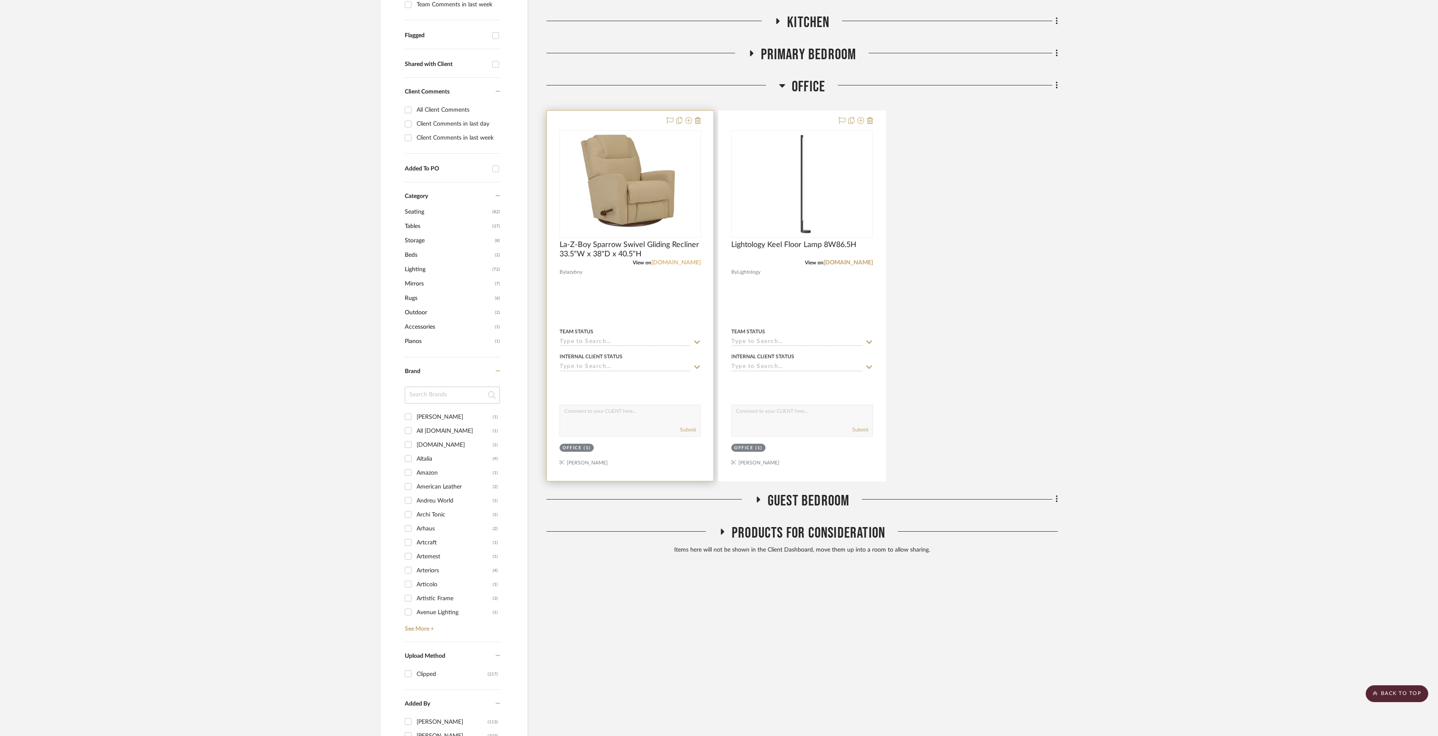
click at [674, 262] on link "[DOMAIN_NAME]" at bounding box center [675, 263] width 49 height 6
